Goal: Complete application form

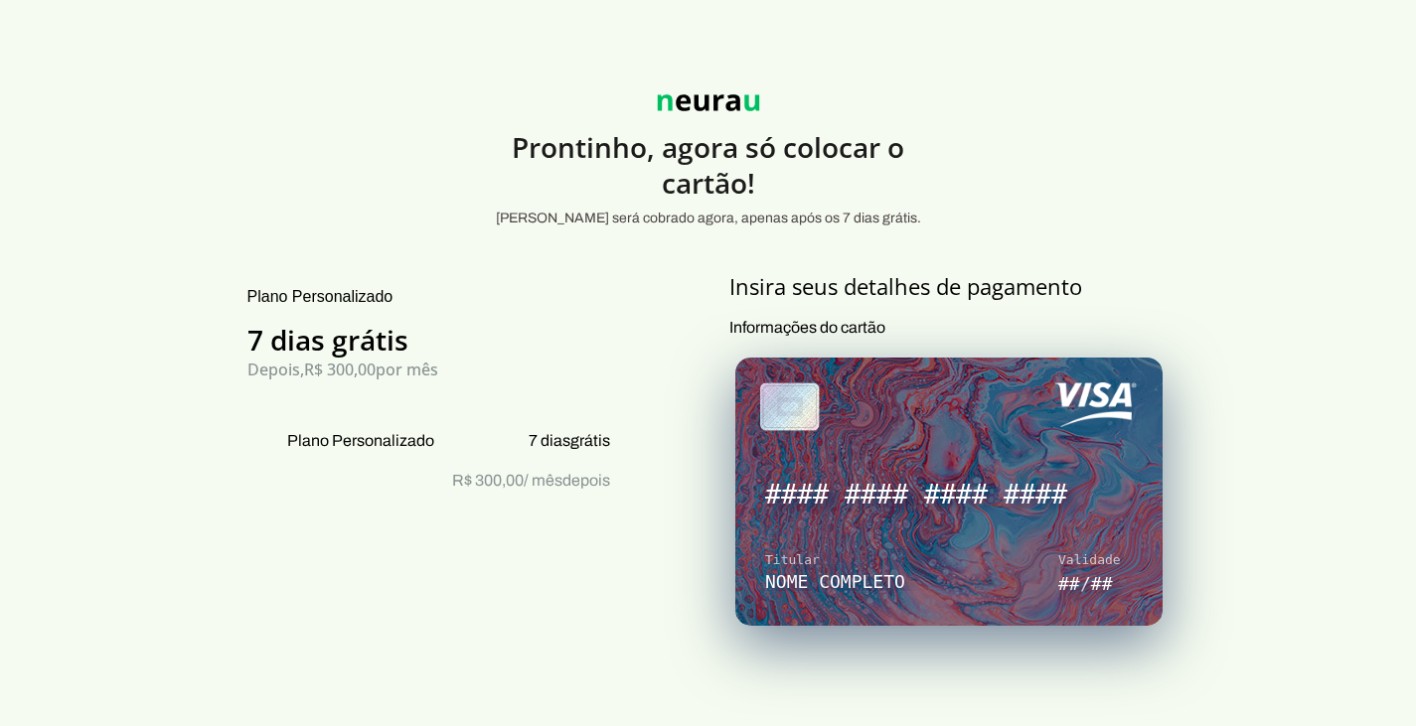
scroll to position [397, 0]
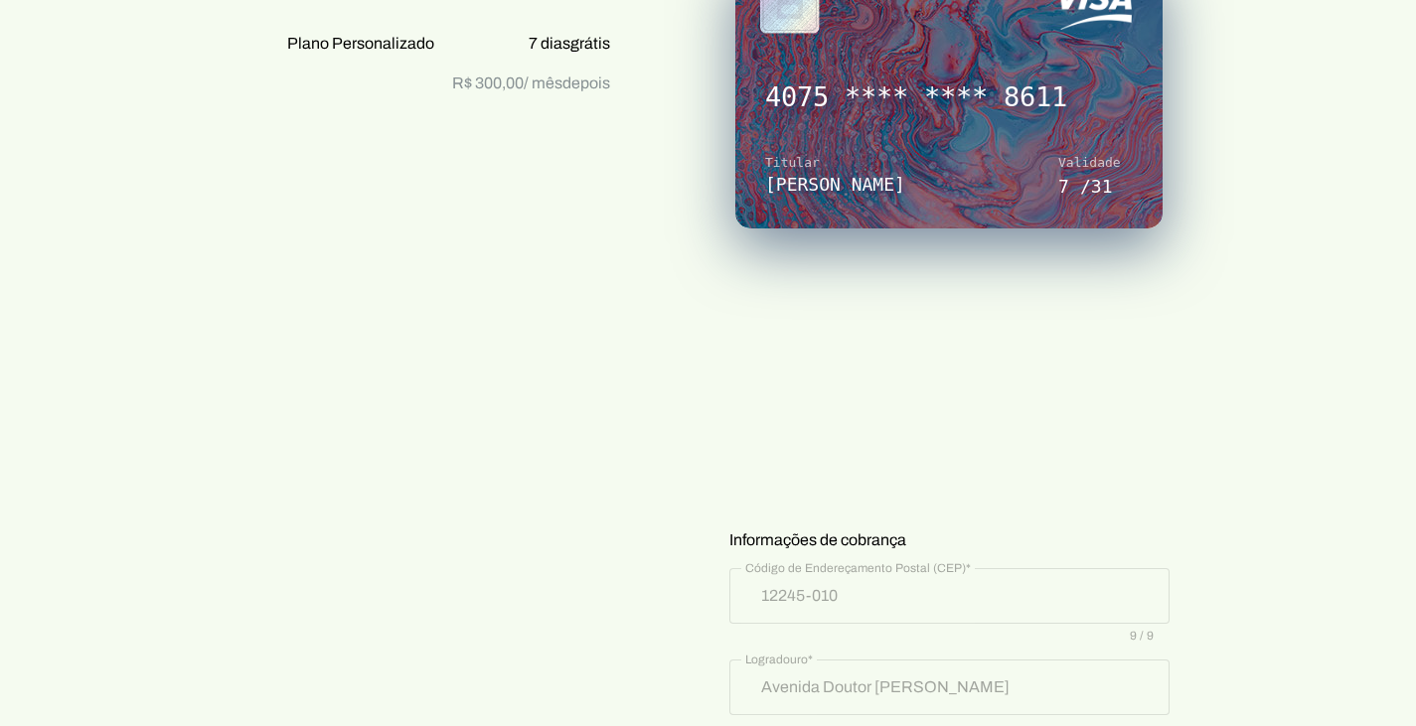
click at [967, 486] on p "Informações do cartão" at bounding box center [949, 208] width 440 height 578
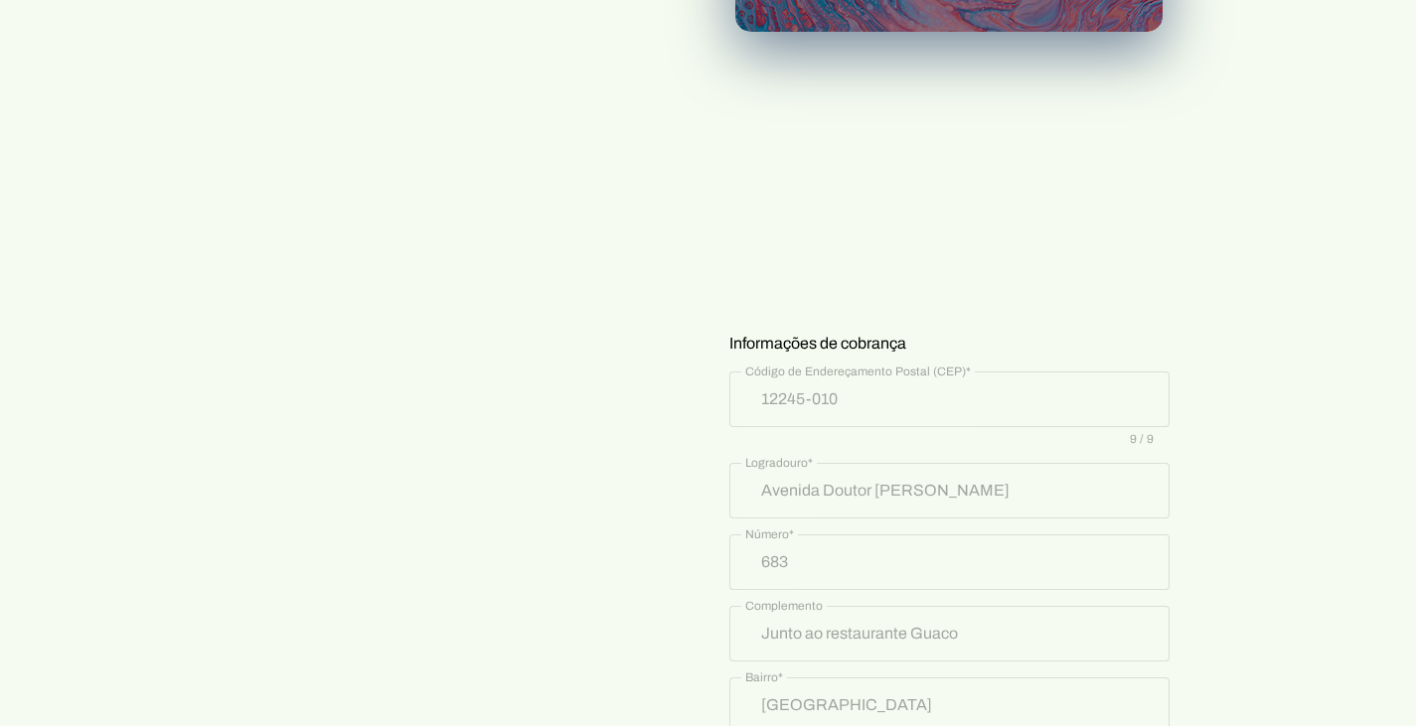
scroll to position [596, 0]
click at [871, 352] on span "Informações de cobrança" at bounding box center [817, 342] width 177 height 24
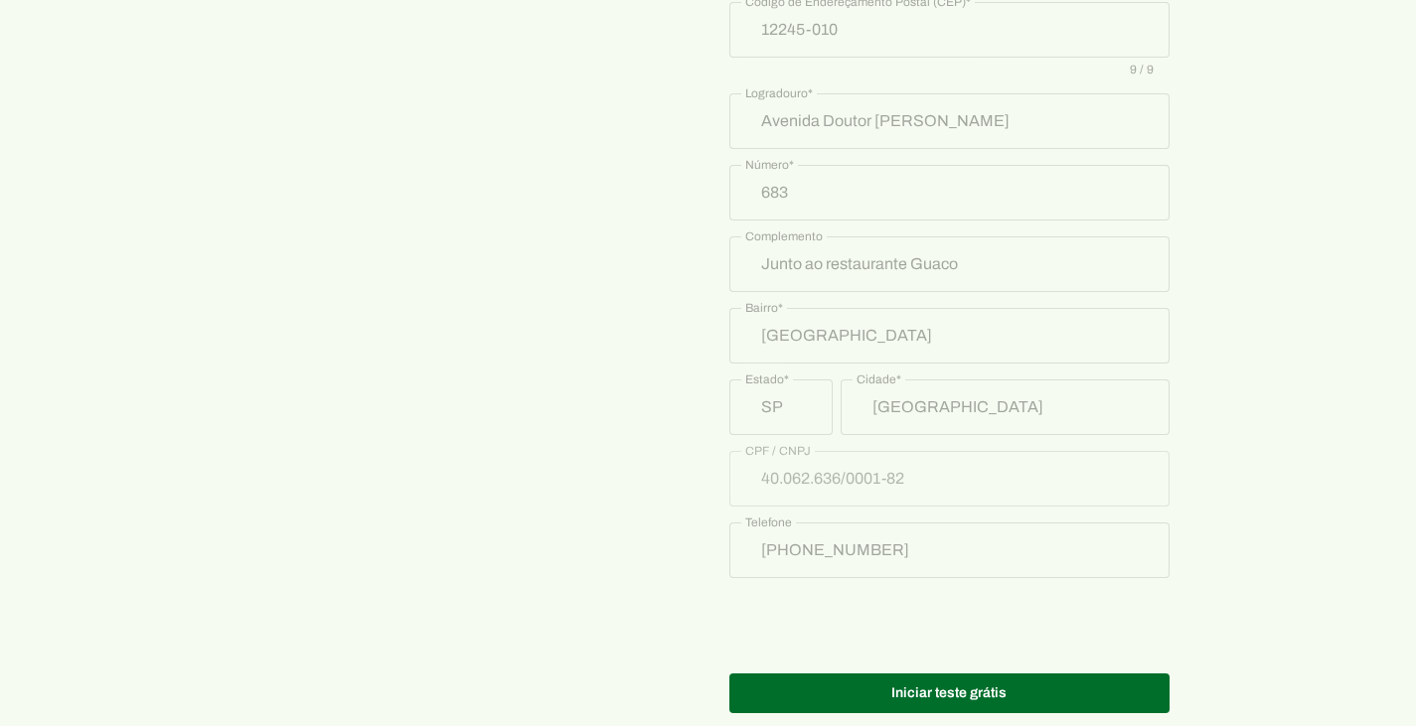
scroll to position [999, 0]
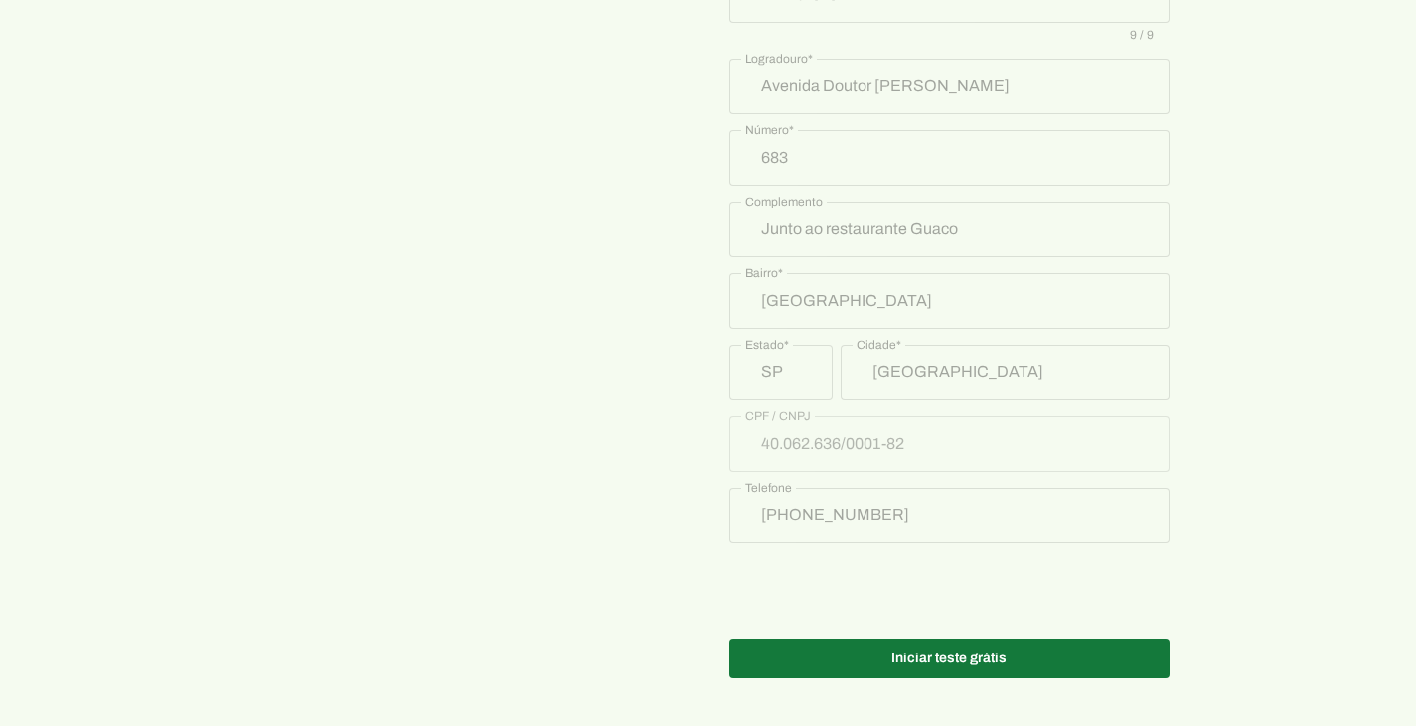
click at [956, 655] on span at bounding box center [949, 659] width 440 height 48
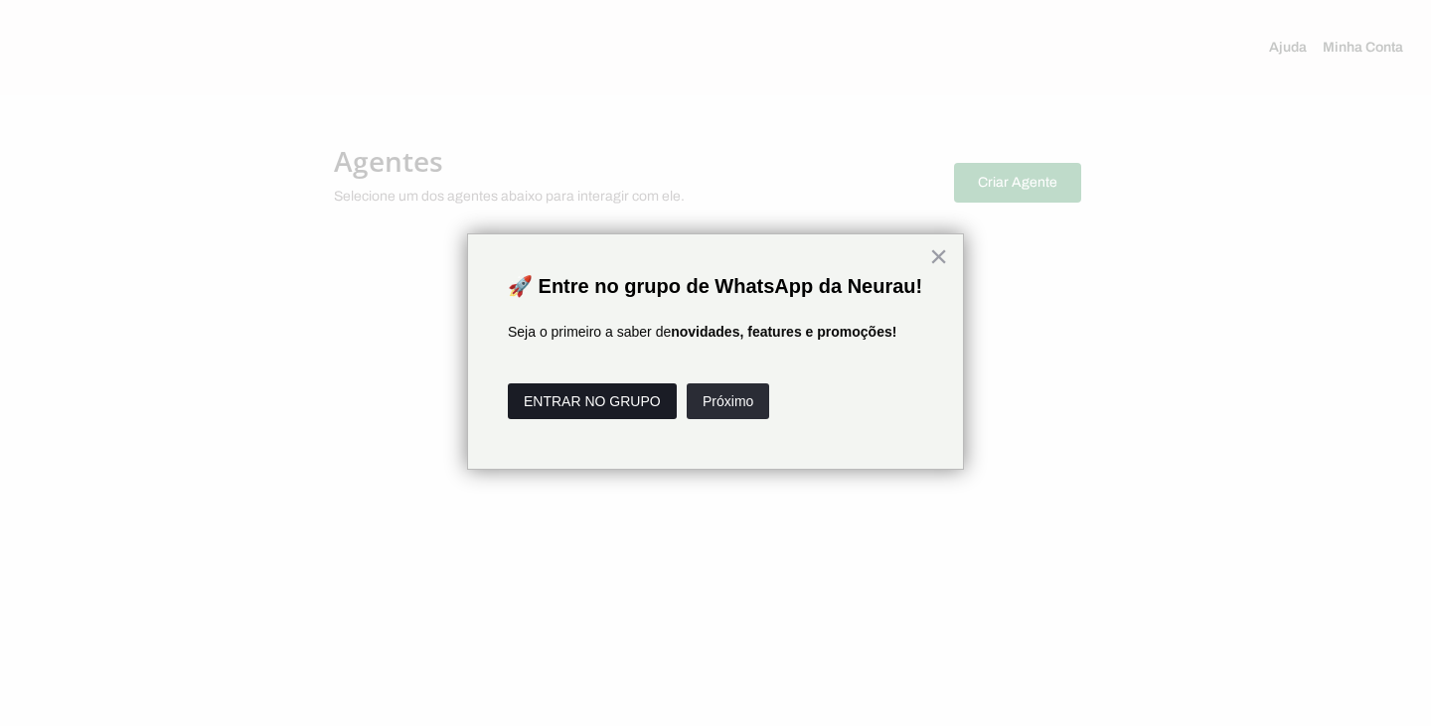
click at [617, 419] on button "ENTRAR NO GRUPO" at bounding box center [592, 402] width 169 height 36
click at [740, 419] on button "Próximo" at bounding box center [728, 402] width 82 height 36
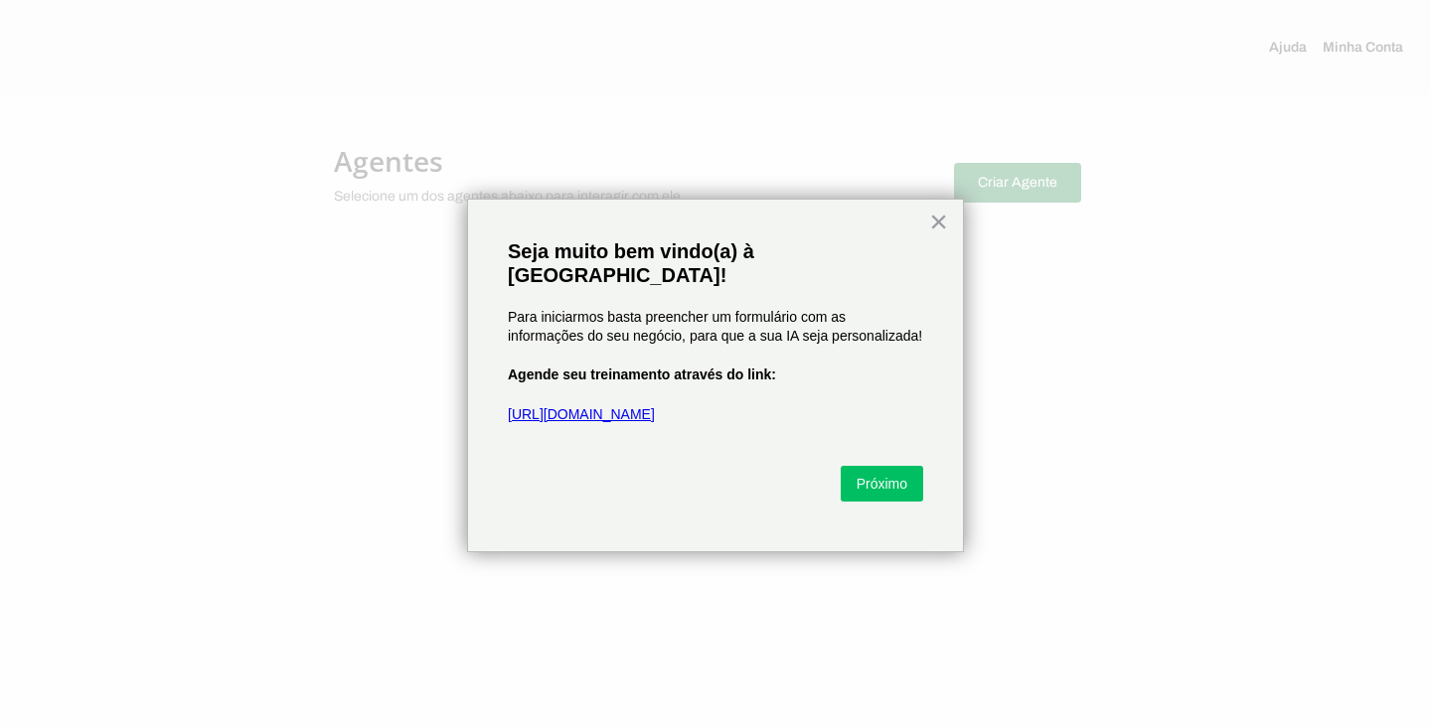
click at [618, 406] on link "[URL][DOMAIN_NAME]" at bounding box center [581, 414] width 147 height 16
click at [882, 466] on button "Próximo" at bounding box center [882, 484] width 82 height 36
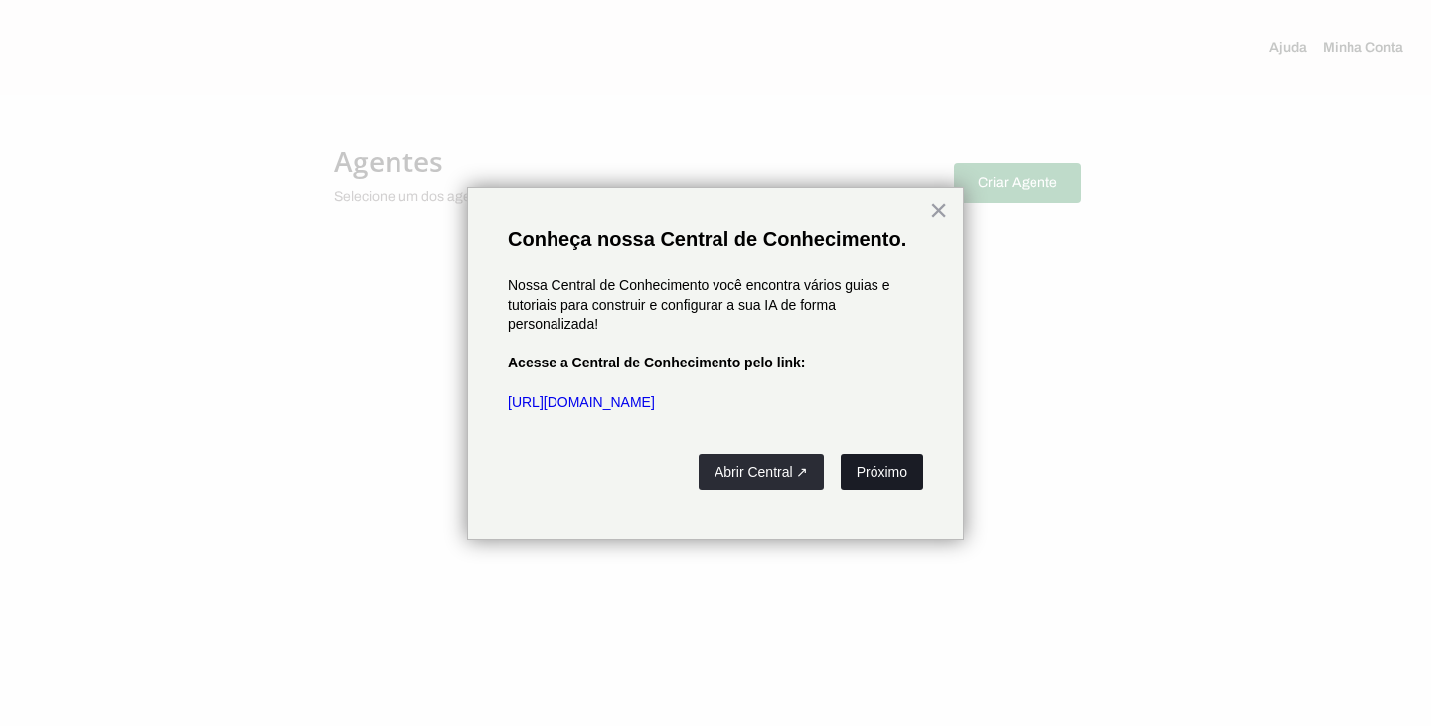
click at [869, 467] on button "Próximo" at bounding box center [882, 472] width 82 height 36
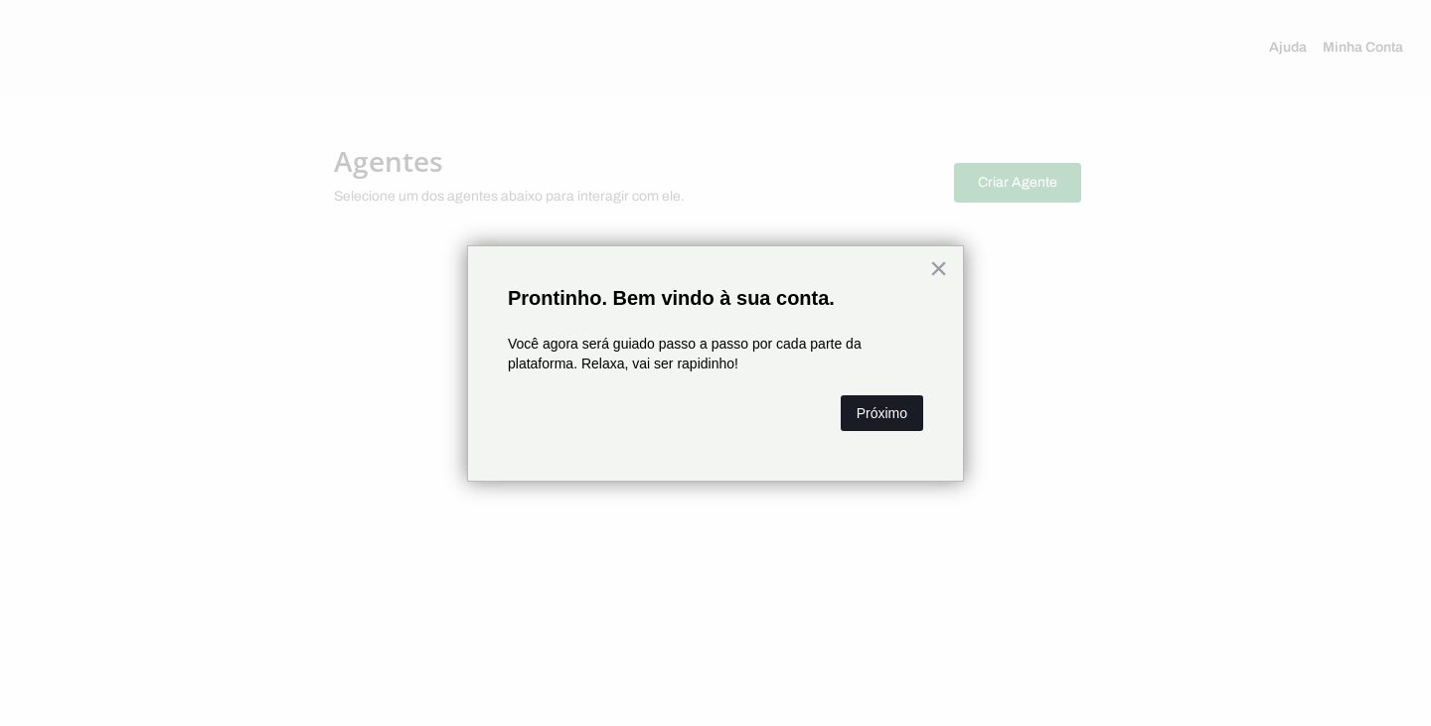
click at [867, 416] on button "Próximo" at bounding box center [882, 413] width 82 height 36
